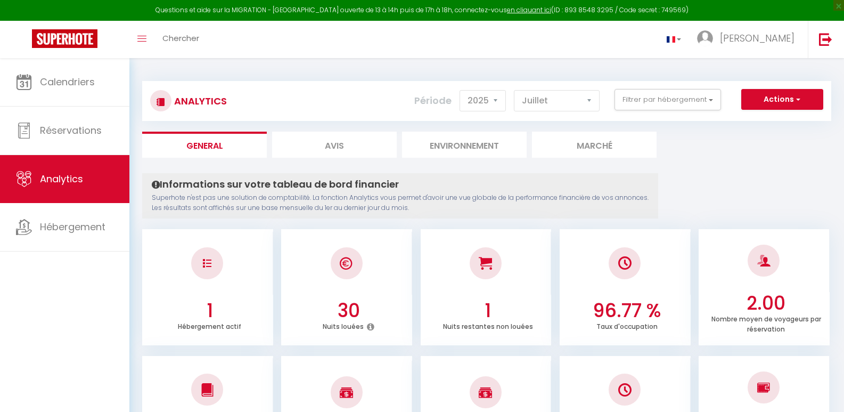
select select "2025"
click at [591, 100] on select "[PERSON_NAME] Mars Avril Mai Juin Juillet Août Septembre Octobre Novembre Décem…" at bounding box center [557, 100] width 86 height 21
select select "3"
click at [514, 90] on select "[PERSON_NAME] Mars Avril Mai Juin Juillet Août Septembre Octobre Novembre Décem…" at bounding box center [557, 100] width 86 height 21
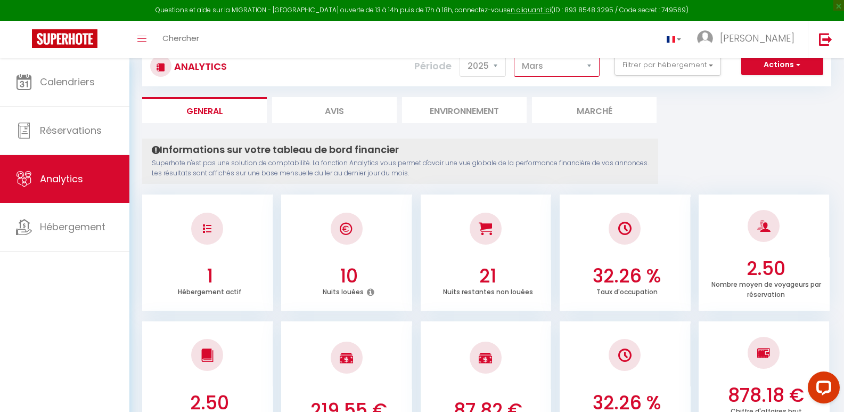
scroll to position [53, 0]
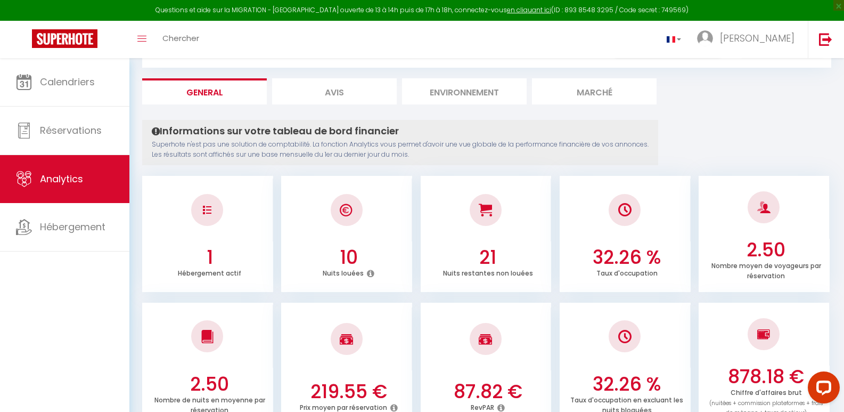
click at [374, 269] on icon at bounding box center [370, 273] width 7 height 9
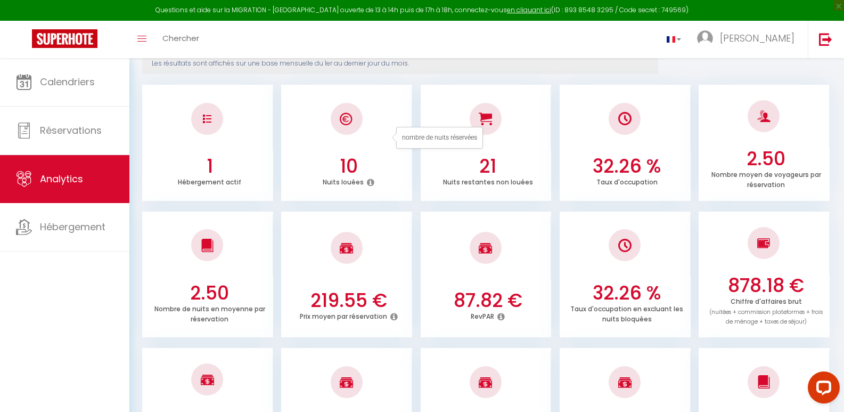
scroll to position [160, 0]
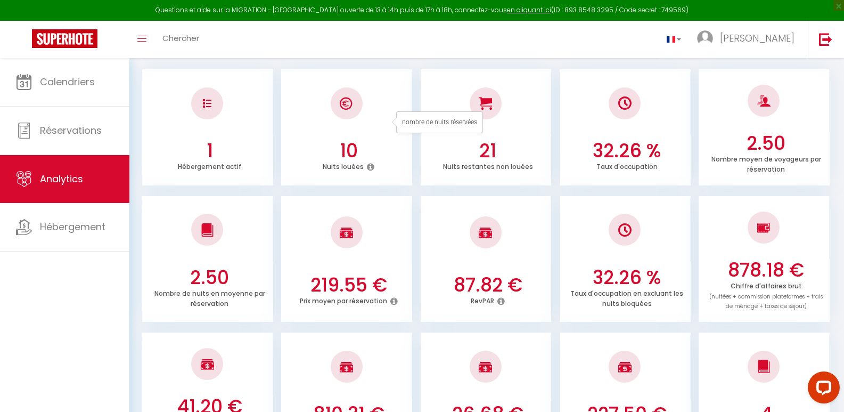
click at [390, 297] on icon at bounding box center [393, 301] width 7 height 9
click at [373, 274] on div "219.55 € Prix moyen par réservation" at bounding box center [346, 295] width 131 height 43
click at [505, 297] on icon at bounding box center [500, 301] width 7 height 9
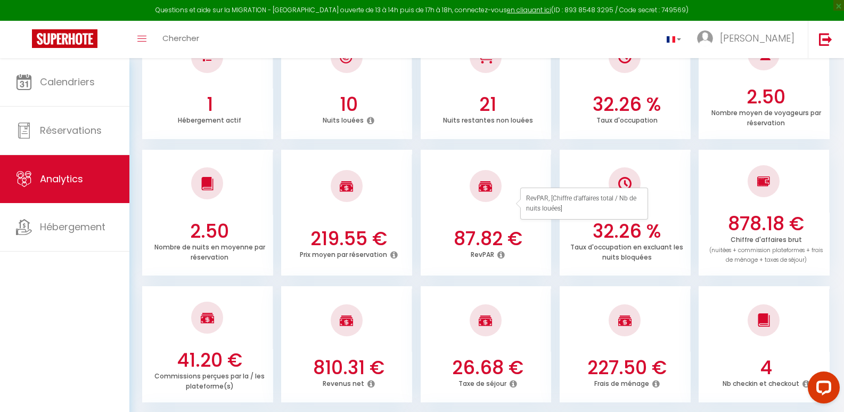
scroll to position [266, 0]
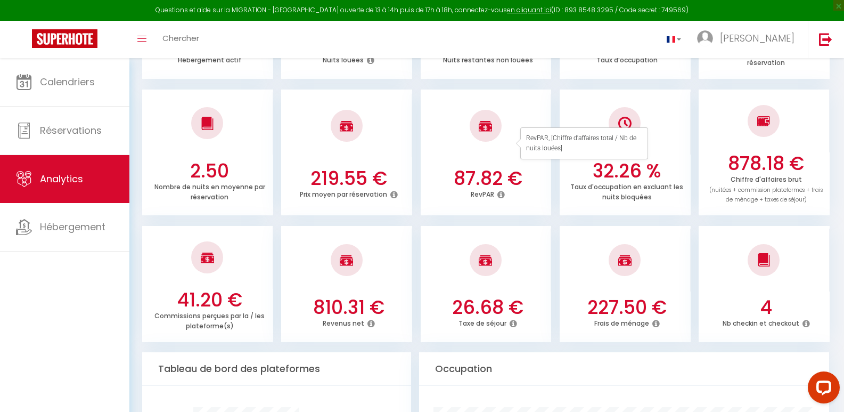
click at [517, 319] on icon at bounding box center [513, 323] width 7 height 9
click at [201, 251] on img at bounding box center [207, 257] width 13 height 13
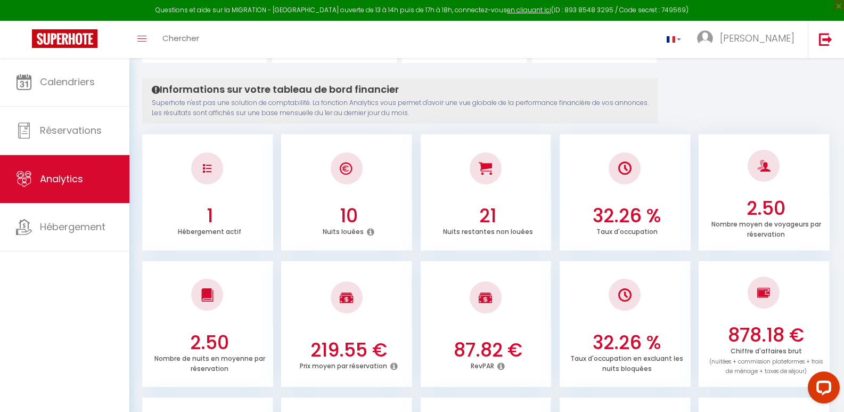
scroll to position [0, 0]
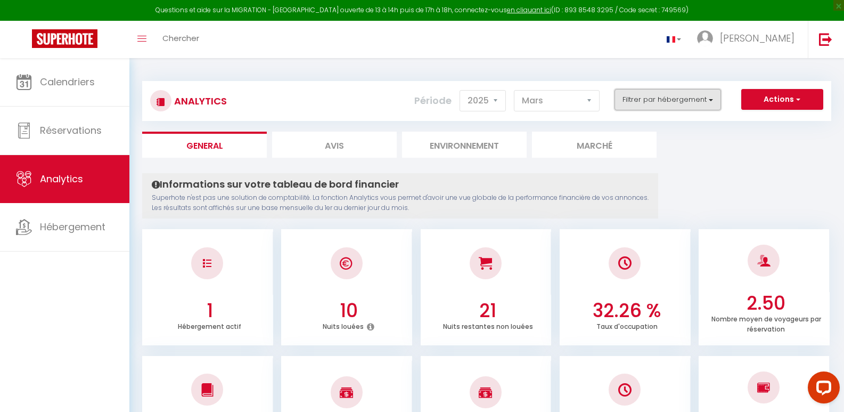
click at [670, 97] on button "Filtrer par hébergement" at bounding box center [668, 99] width 107 height 21
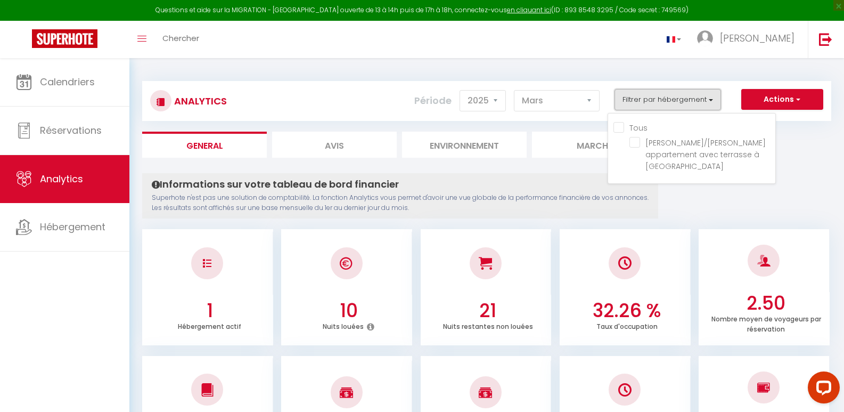
click at [670, 97] on button "Filtrer par hébergement" at bounding box center [668, 99] width 107 height 21
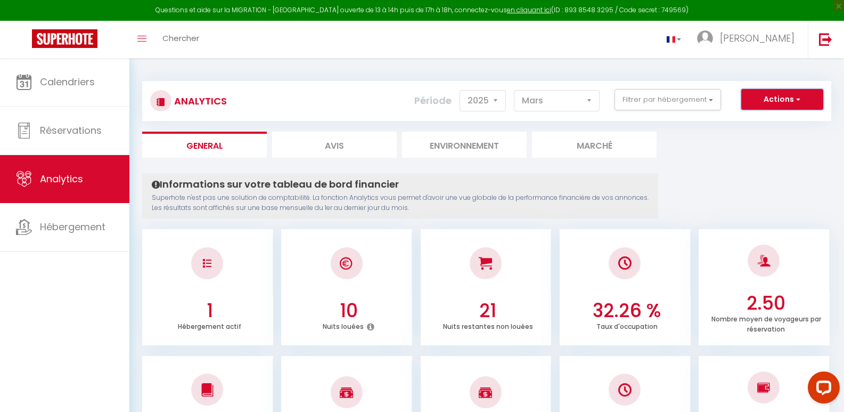
click at [773, 103] on button "Actions" at bounding box center [782, 99] width 82 height 21
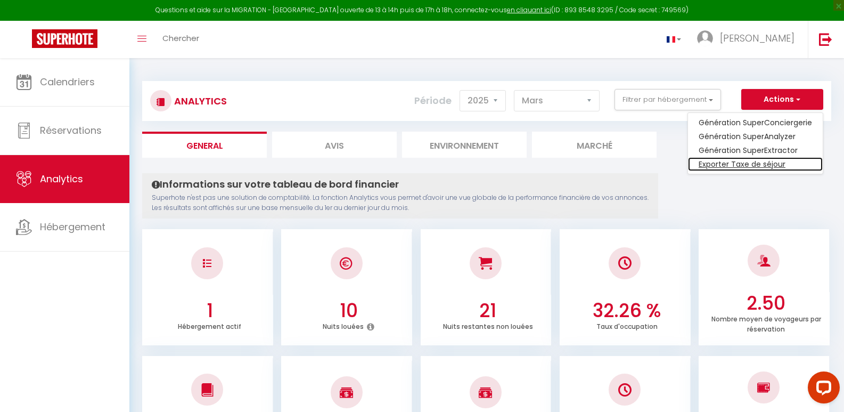
click at [744, 162] on link "Exporter Taxe de séjour" at bounding box center [755, 164] width 135 height 14
select select "08"
select select "2025"
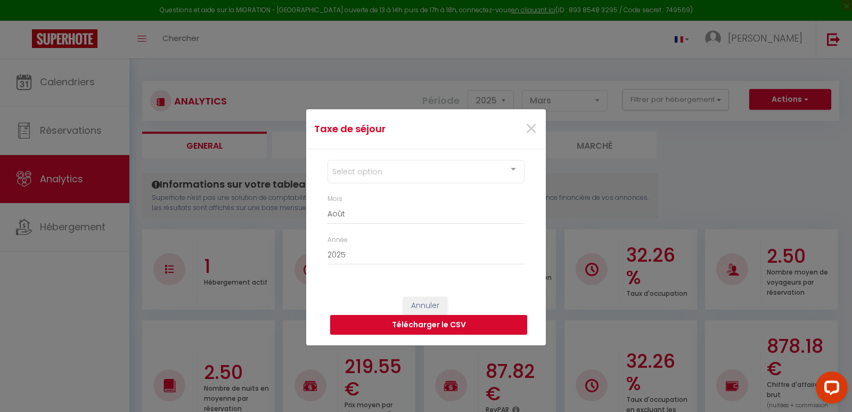
click at [513, 169] on div at bounding box center [513, 170] width 21 height 20
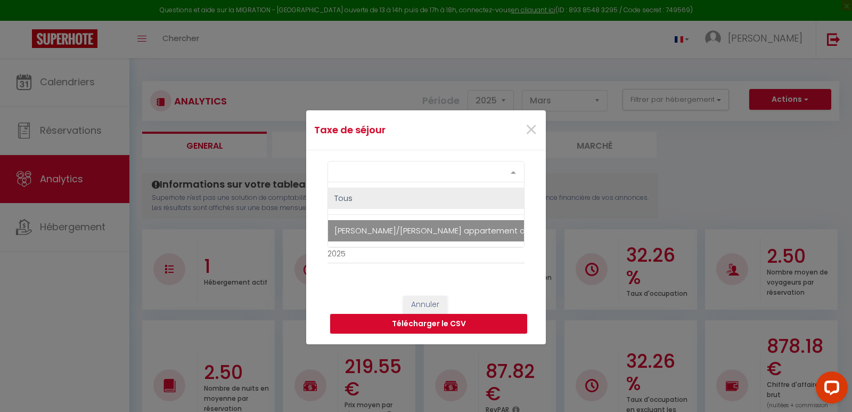
click at [475, 226] on span "[PERSON_NAME]/[PERSON_NAME] appartement avec terrasse à [GEOGRAPHIC_DATA]" at bounding box center [500, 230] width 345 height 21
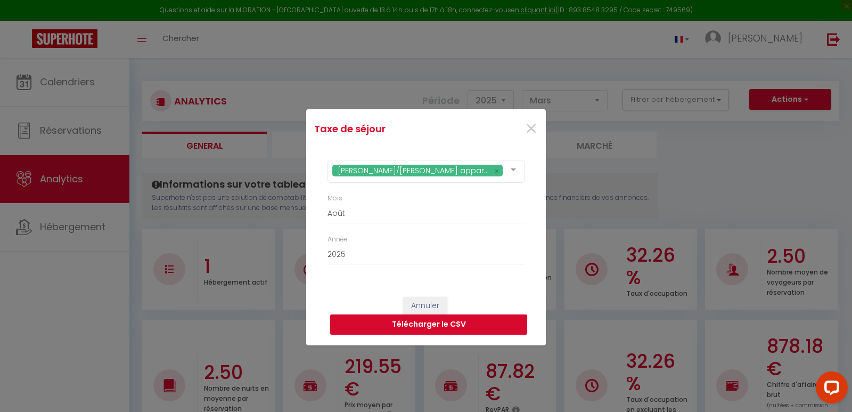
click at [407, 325] on button "Télécharger le CSV" at bounding box center [428, 324] width 197 height 20
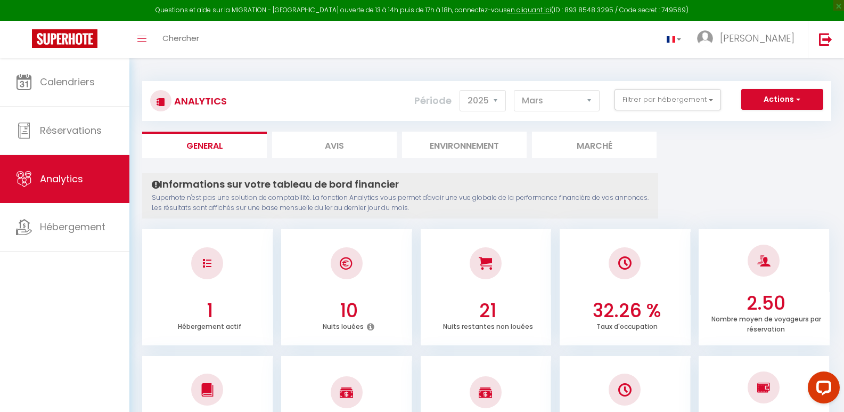
click at [342, 144] on li "Avis" at bounding box center [334, 145] width 125 height 26
select select "2025"
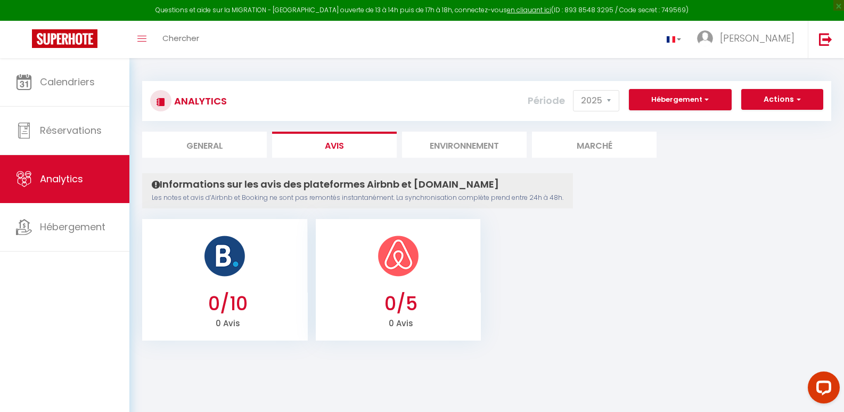
click at [492, 144] on li "Environnement" at bounding box center [464, 145] width 125 height 26
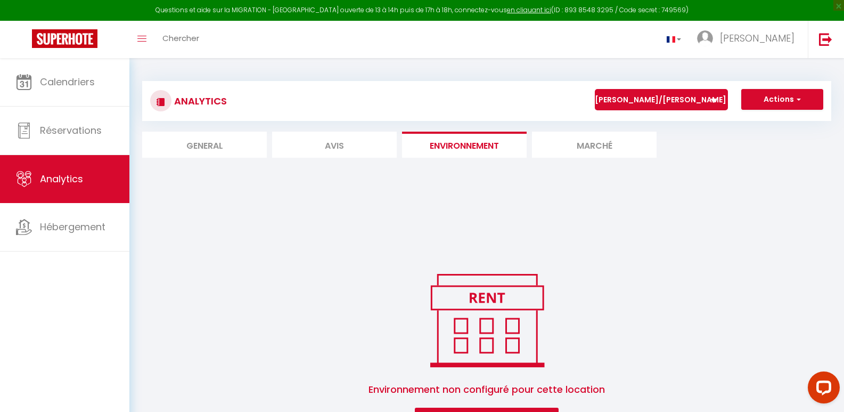
click at [592, 149] on li "Marché" at bounding box center [594, 145] width 125 height 26
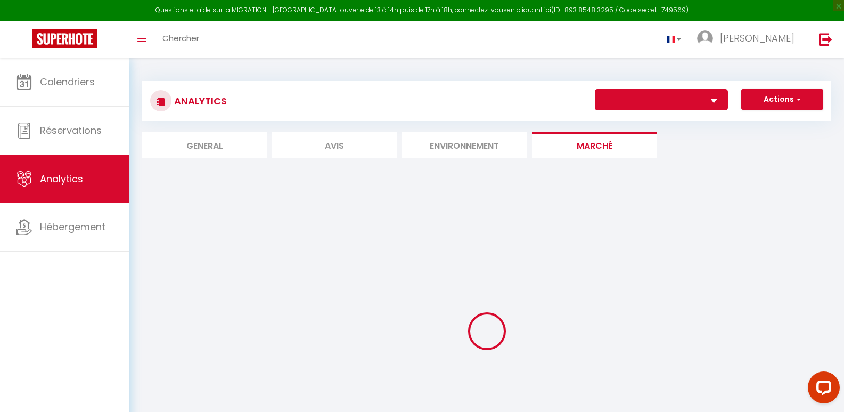
select select "62218"
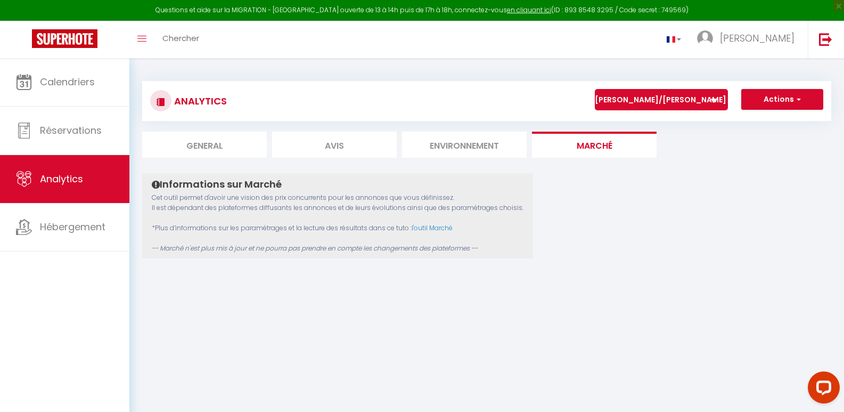
click at [199, 141] on li "General" at bounding box center [204, 145] width 125 height 26
select select "2025"
select select "8"
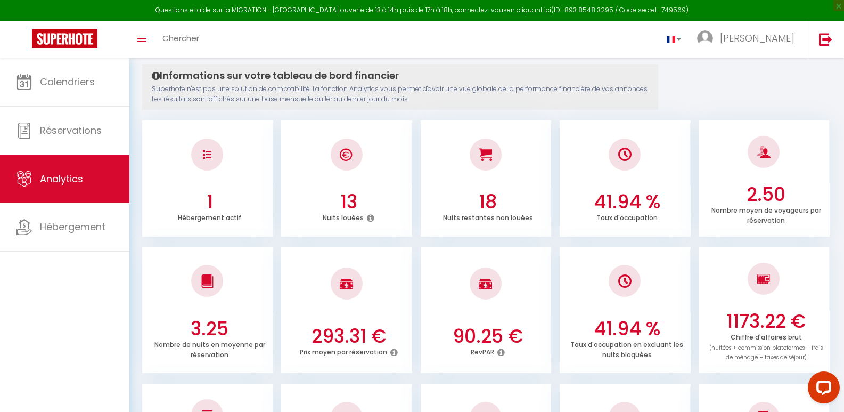
scroll to position [107, 0]
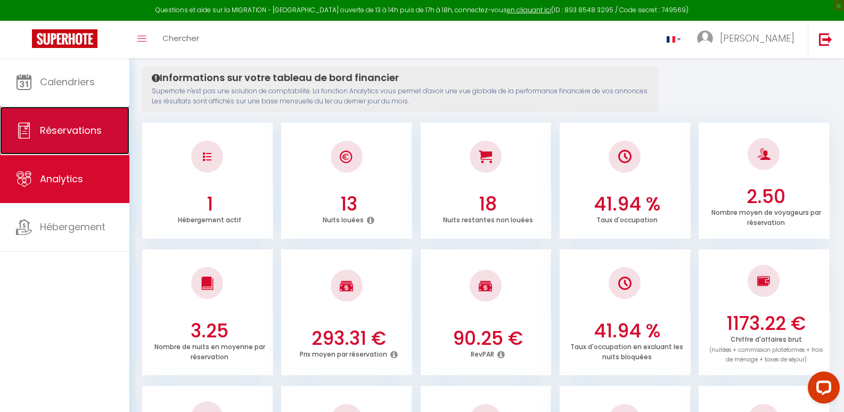
click at [67, 134] on span "Réservations" at bounding box center [71, 130] width 62 height 13
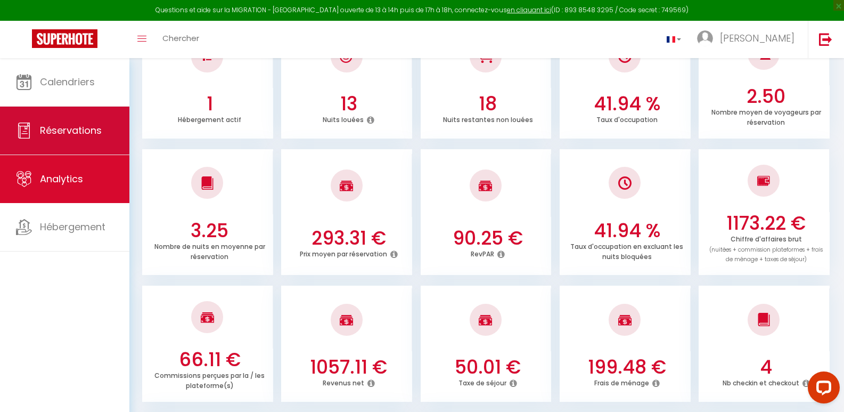
select select "not_cancelled"
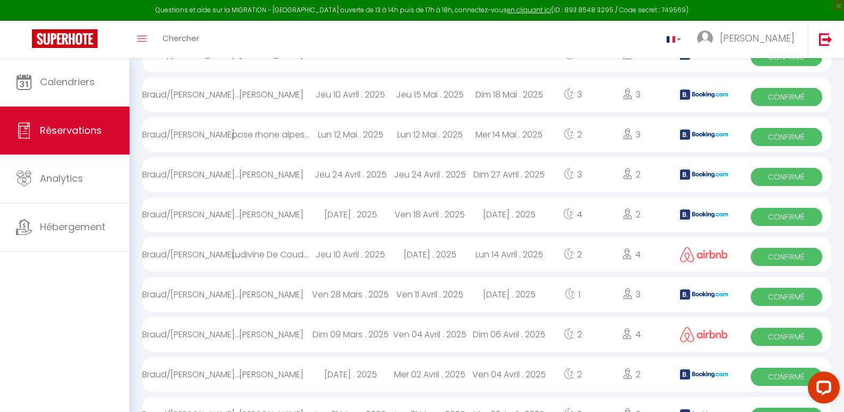
scroll to position [656, 0]
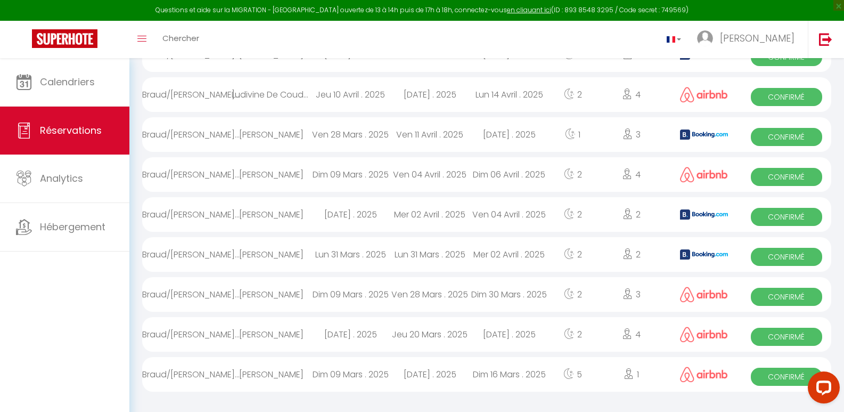
click at [771, 374] on span "Confirmé" at bounding box center [787, 376] width 72 height 18
select select "OK"
select select "0"
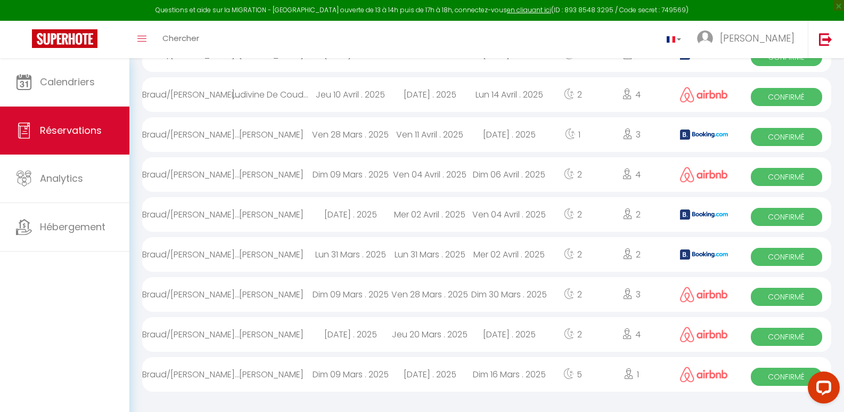
select select "1"
select select
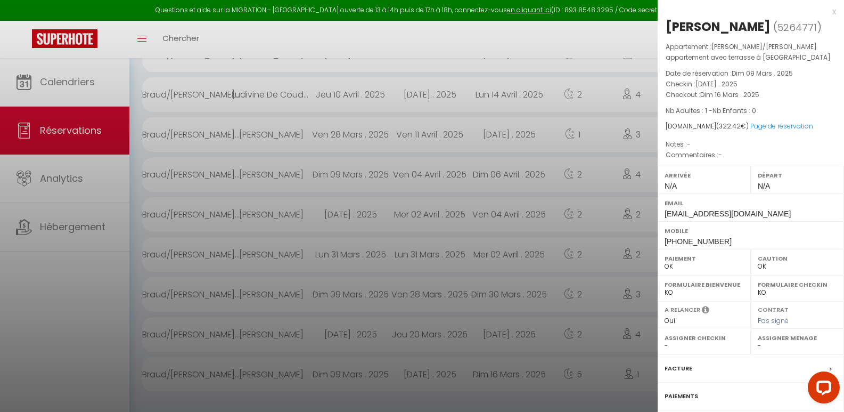
click at [602, 31] on div at bounding box center [422, 206] width 844 height 412
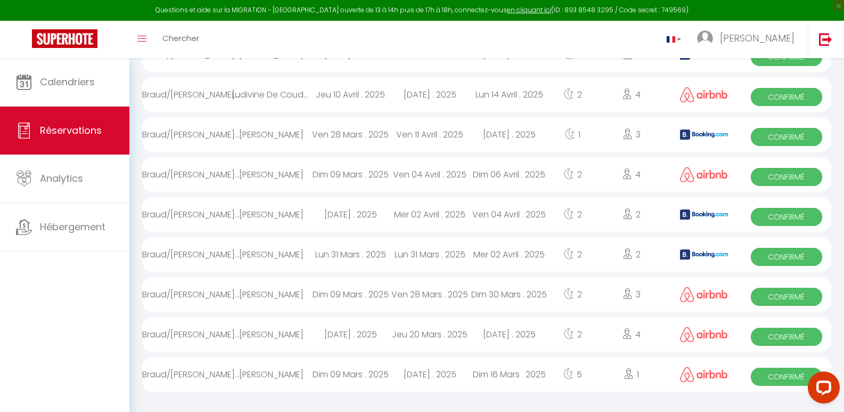
click at [793, 337] on span "Confirmé" at bounding box center [787, 337] width 72 height 18
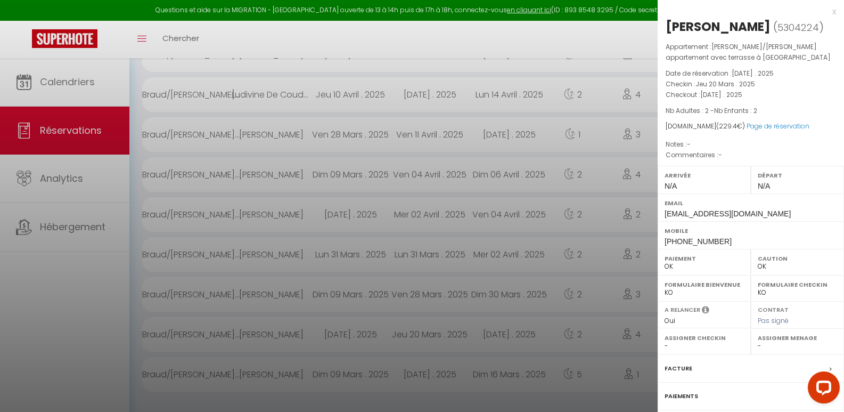
click at [596, 33] on div at bounding box center [422, 206] width 844 height 412
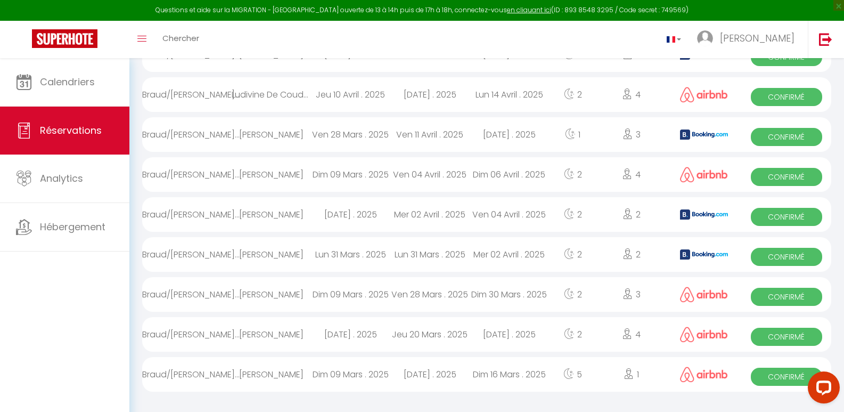
click at [774, 257] on span "Confirmé" at bounding box center [787, 257] width 72 height 18
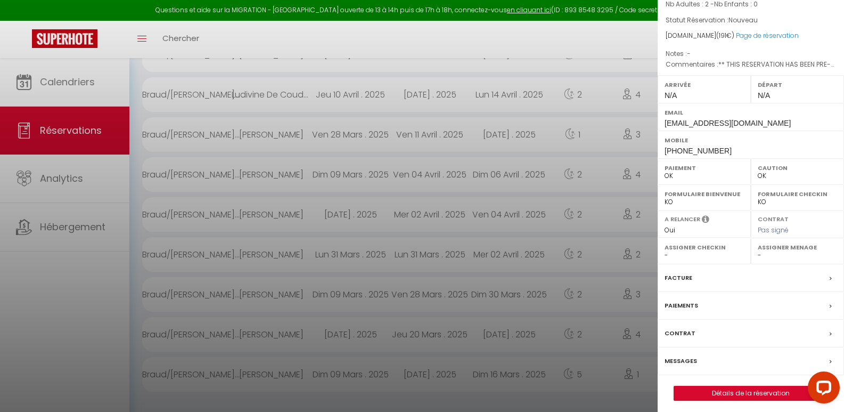
scroll to position [111, 0]
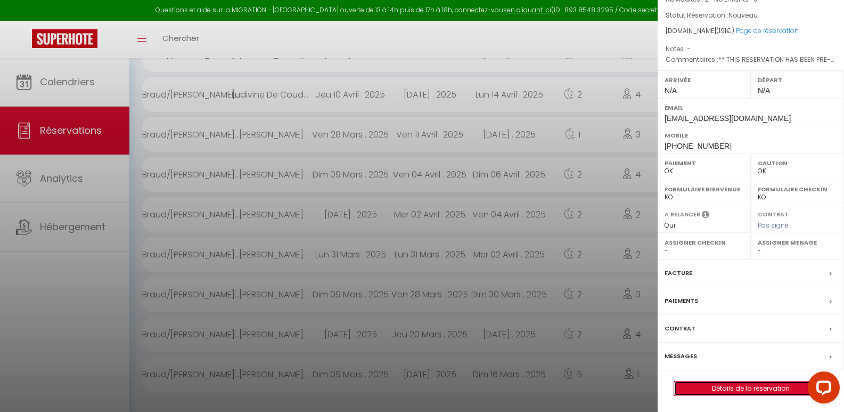
click at [741, 387] on link "Détails de la réservation" at bounding box center [750, 388] width 153 height 14
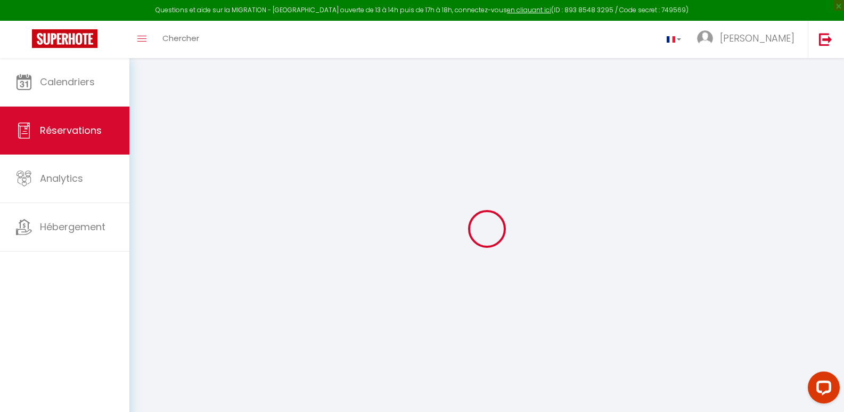
type input "[PERSON_NAME]"
type input "Tedesco"
type input "[EMAIL_ADDRESS][DOMAIN_NAME]"
type input "[PHONE_NUMBER]"
type input "."
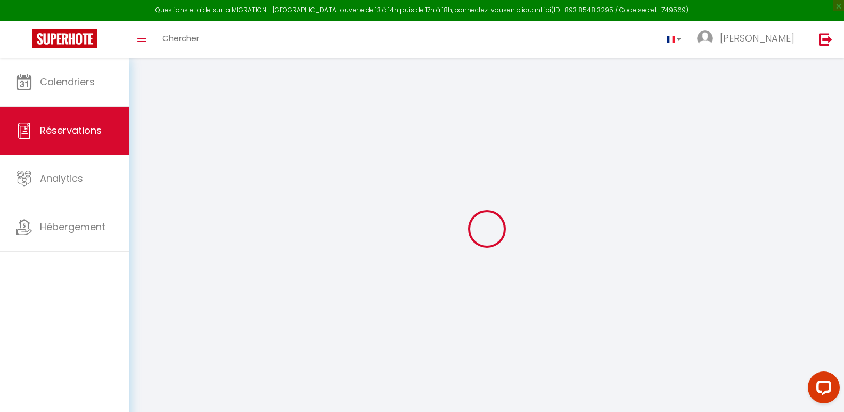
select select "FR"
type input "27.75"
type input "2.67"
select select "62218"
select select "1"
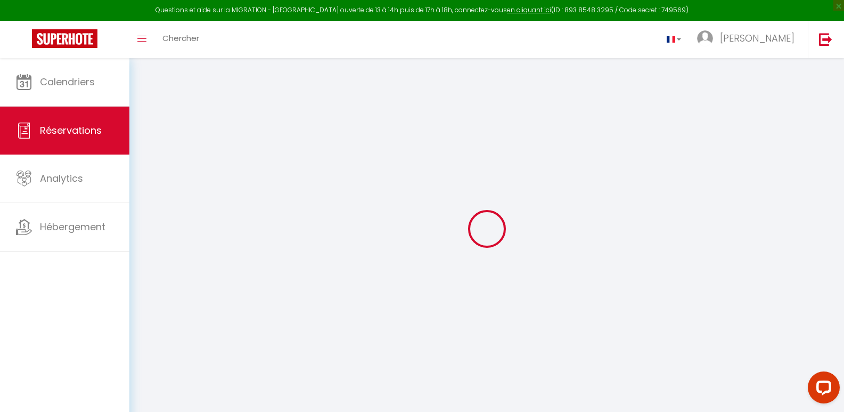
select select
type input "2"
select select "12"
select select "15"
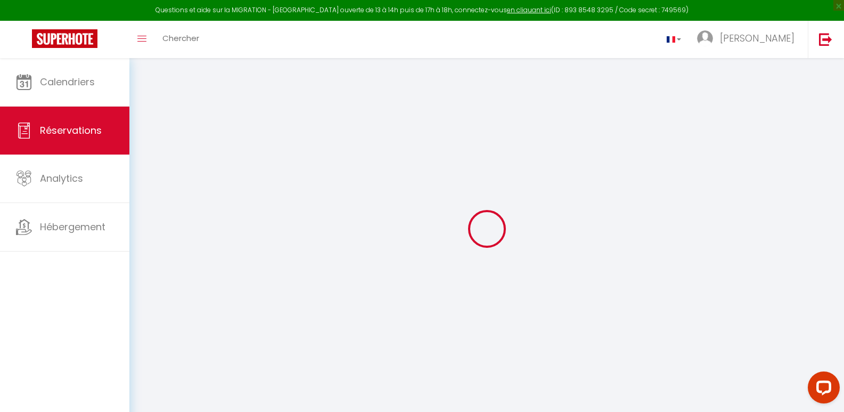
type input "120"
checkbox input "false"
select select "2"
type input "0"
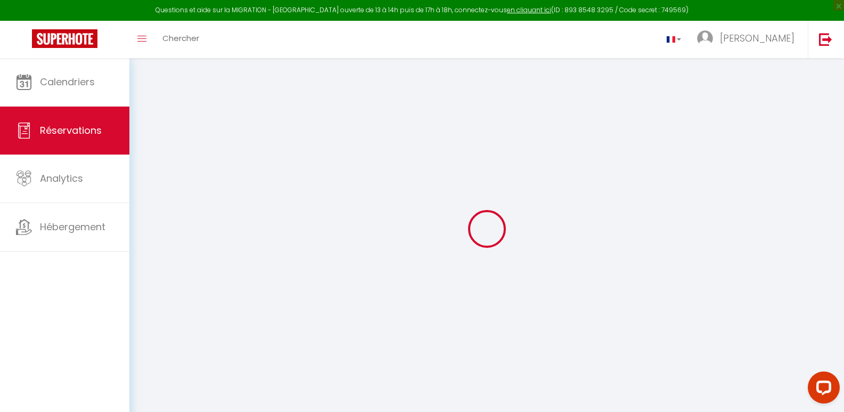
type input "0"
select select
checkbox input "false"
select select
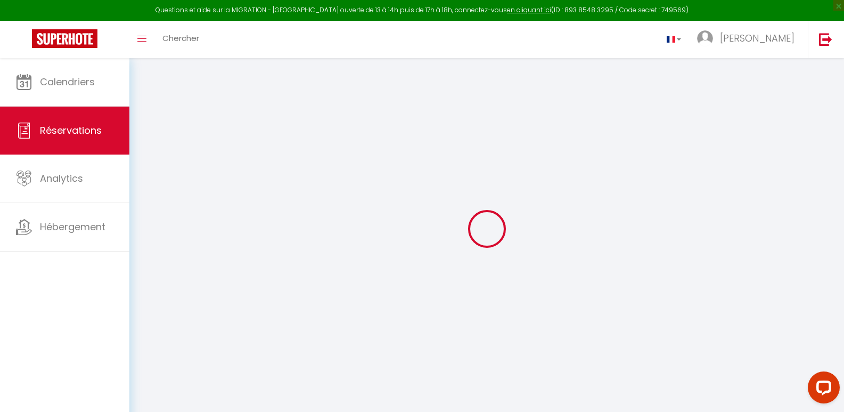
select select
checkbox input "false"
select select
checkbox input "false"
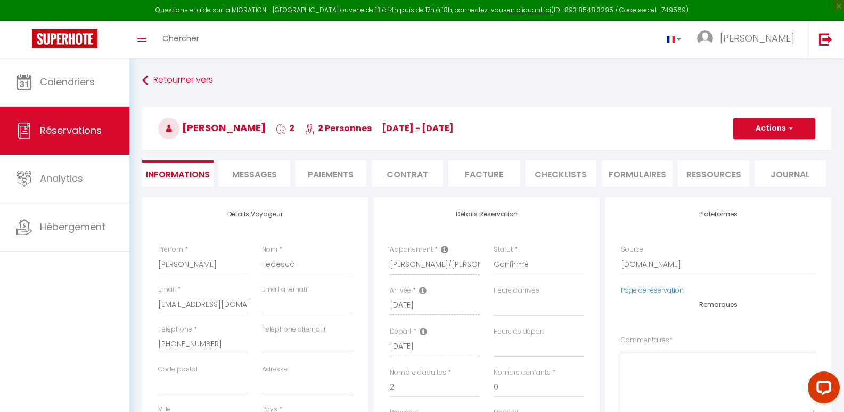
select select
checkbox input "false"
type textarea "** THIS RESERVATION HAS BEEN PRE-PAID ** BOOKING NOTE : Payment charge is EUR 2…"
type input "65"
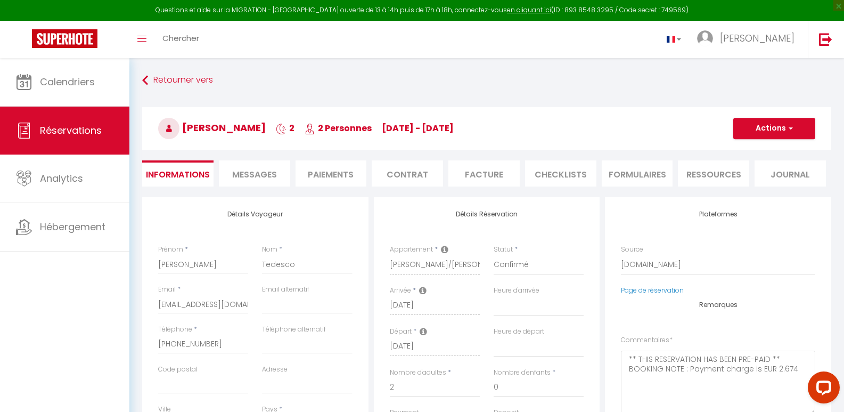
type input "6"
select select
checkbox input "false"
select select
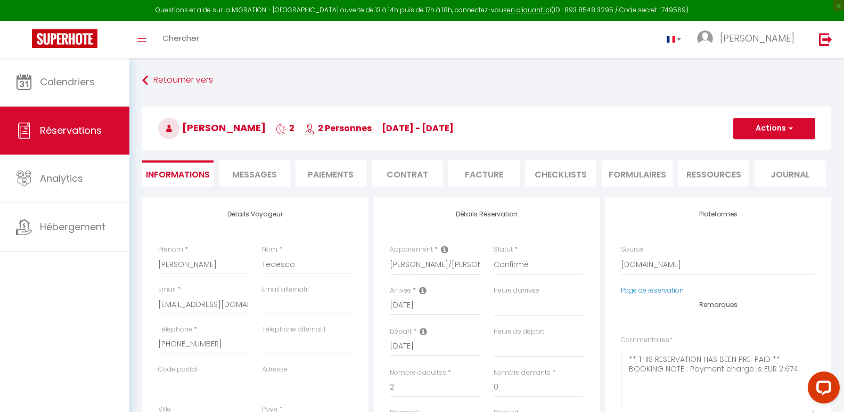
select select
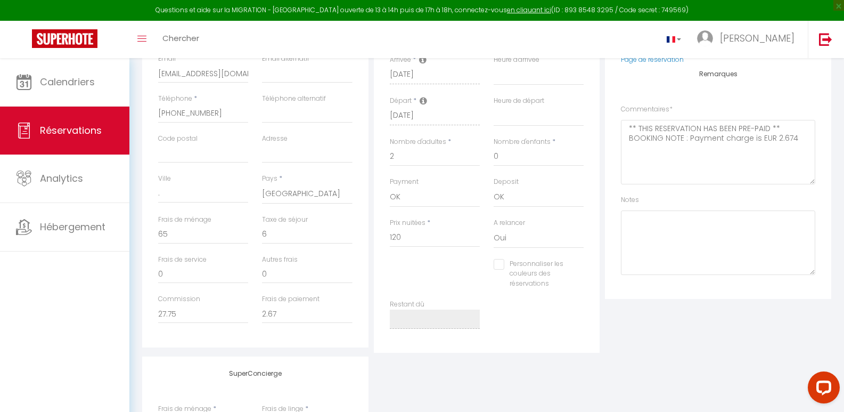
scroll to position [71, 0]
